Goal: Use online tool/utility: Use online tool/utility

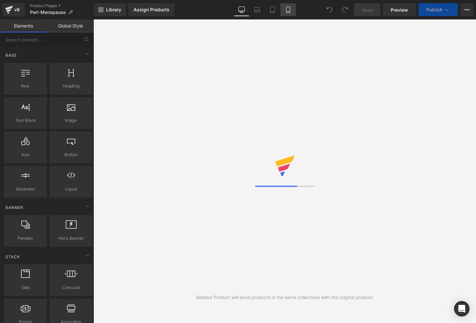
click at [290, 12] on icon at bounding box center [288, 12] width 4 height 0
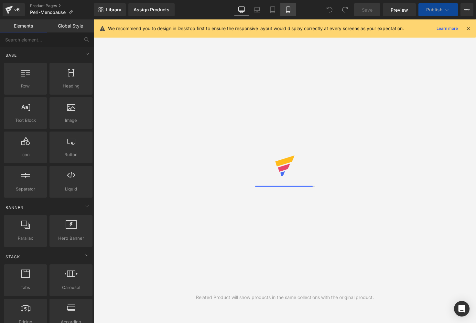
click at [292, 14] on link "Mobile" at bounding box center [289, 9] width 16 height 13
click at [470, 28] on icon at bounding box center [469, 29] width 6 height 6
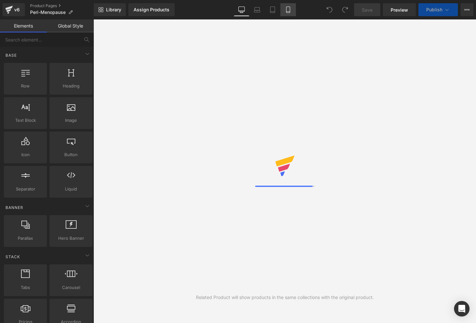
click at [283, 7] on link "Mobile" at bounding box center [289, 9] width 16 height 13
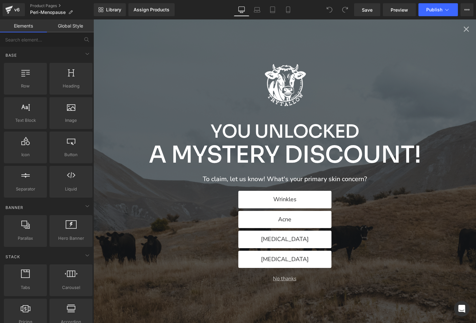
click at [472, 29] on div "You Unlocked A Mystery Discount! To claim, let us know! What's your primary ski…" at bounding box center [285, 170] width 383 height 303
click at [466, 29] on icon "Close popup" at bounding box center [466, 29] width 5 height 5
click at [464, 31] on icon "Close popup" at bounding box center [466, 29] width 5 height 5
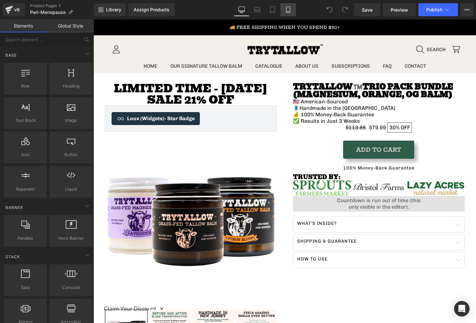
click at [286, 8] on icon at bounding box center [288, 9] width 6 height 6
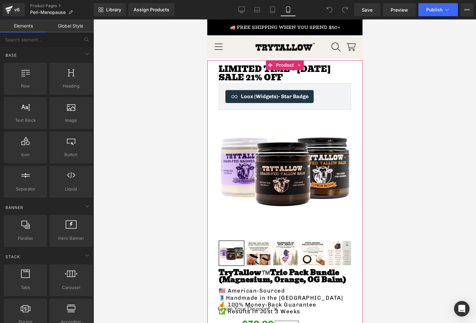
click at [230, 75] on h3 "Limited time - [DATE] sale 21% OFF" at bounding box center [284, 73] width 133 height 17
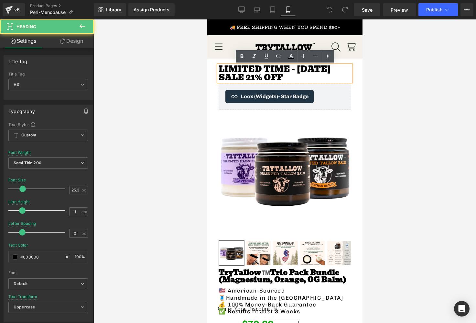
click at [251, 79] on h3 "Limited time - [DATE] sale 21% OFF" at bounding box center [284, 73] width 133 height 17
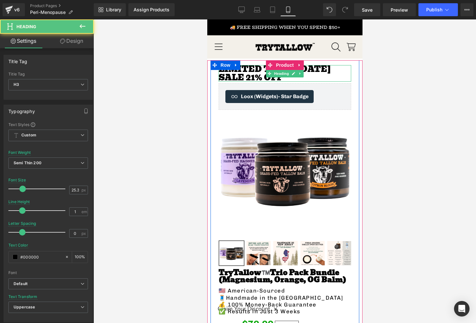
click at [254, 69] on h3 "Limited time - [DATE] sale 21% OFF" at bounding box center [284, 73] width 133 height 17
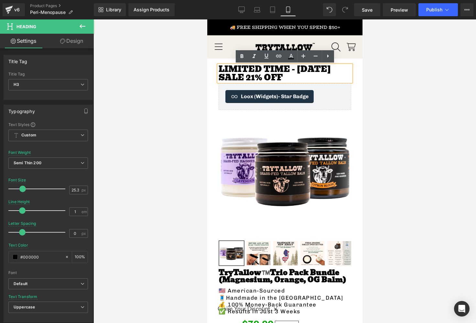
click at [293, 73] on h3 "Limited time - [DATE] sale 21% OFF" at bounding box center [284, 73] width 133 height 17
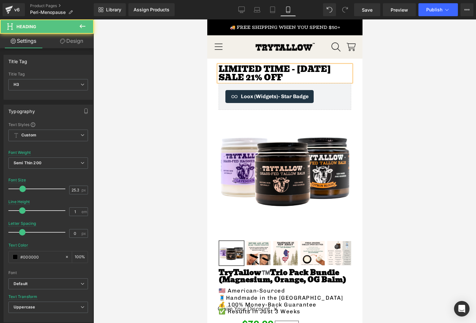
paste div
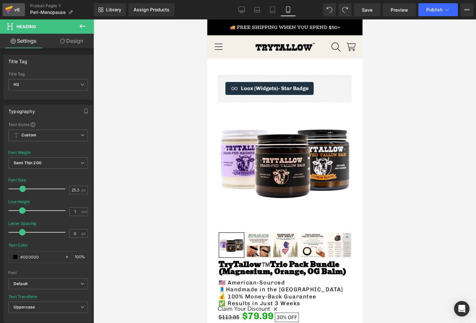
click at [9, 14] on icon at bounding box center [9, 10] width 8 height 16
